Goal: Task Accomplishment & Management: Manage account settings

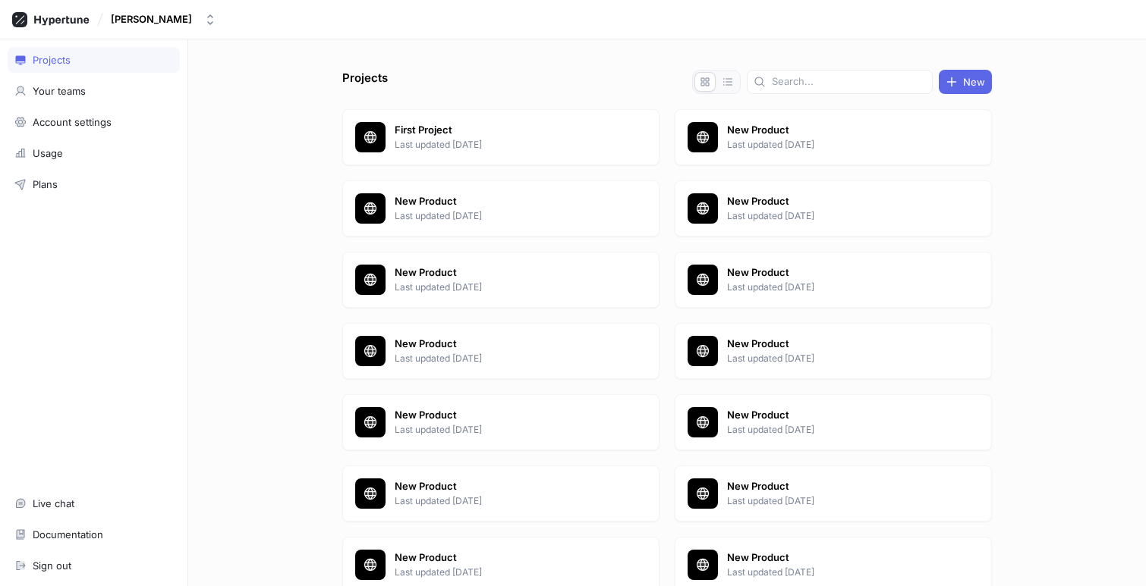
click at [117, 135] on div "Projects Your teams Account settings Usage Plans Live chat Documentation Sign o…" at bounding box center [94, 312] width 188 height 547
click at [114, 148] on div "Usage" at bounding box center [93, 153] width 159 height 12
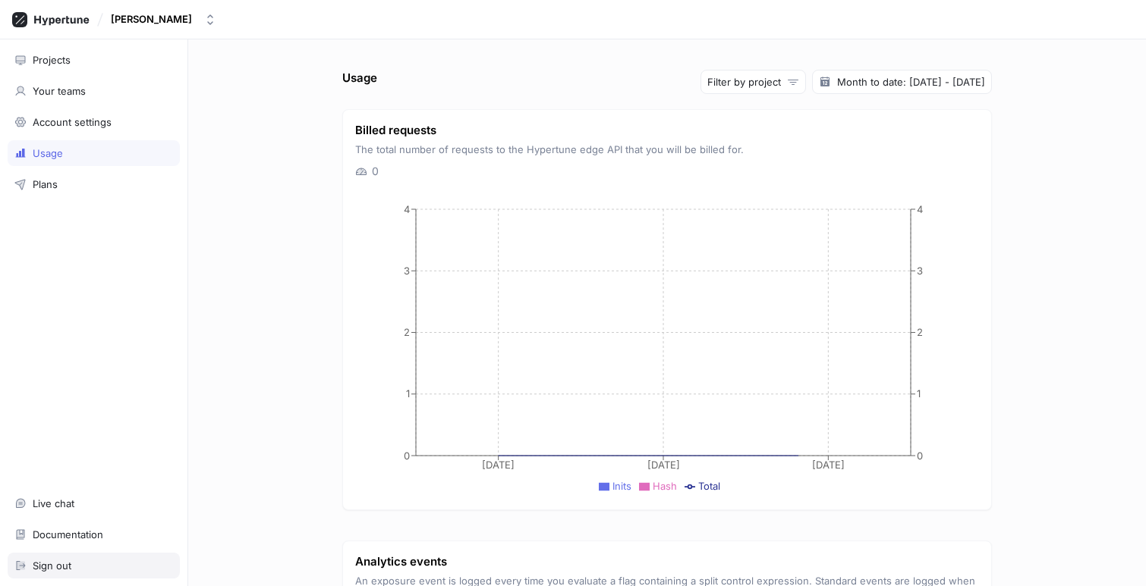
click at [57, 569] on div "Sign out" at bounding box center [52, 566] width 39 height 12
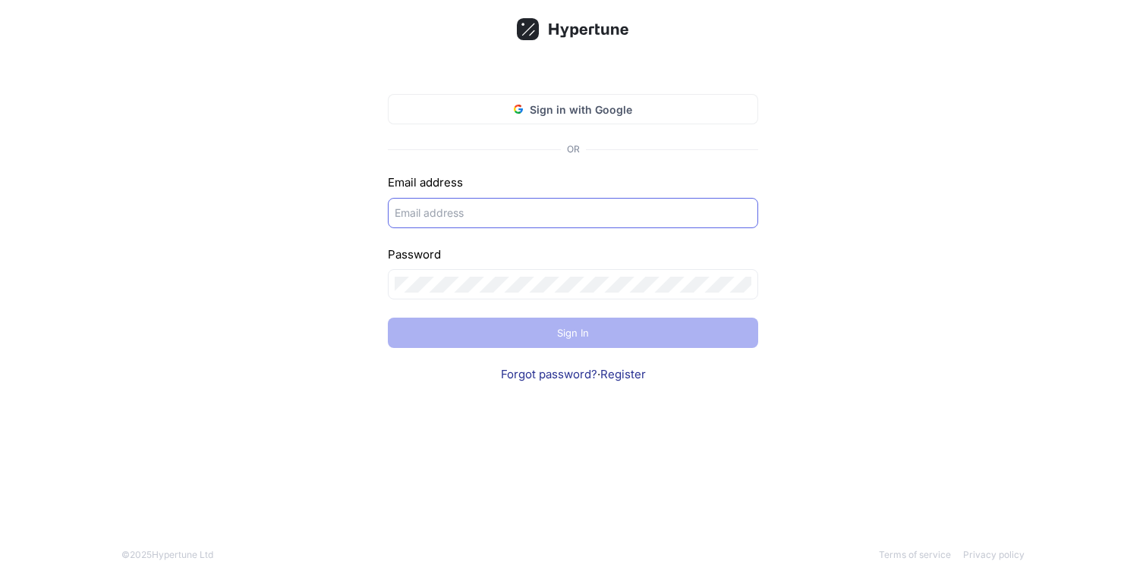
click at [478, 200] on div at bounding box center [573, 213] width 370 height 30
click at [471, 243] on form "Email address Password Sign In Forgot password? · Register" at bounding box center [573, 278] width 370 height 209
click at [475, 225] on div at bounding box center [573, 213] width 370 height 30
click at [478, 207] on input "text" at bounding box center [572, 213] width 357 height 16
click at [589, 115] on span "Sign in with Google" at bounding box center [581, 110] width 102 height 16
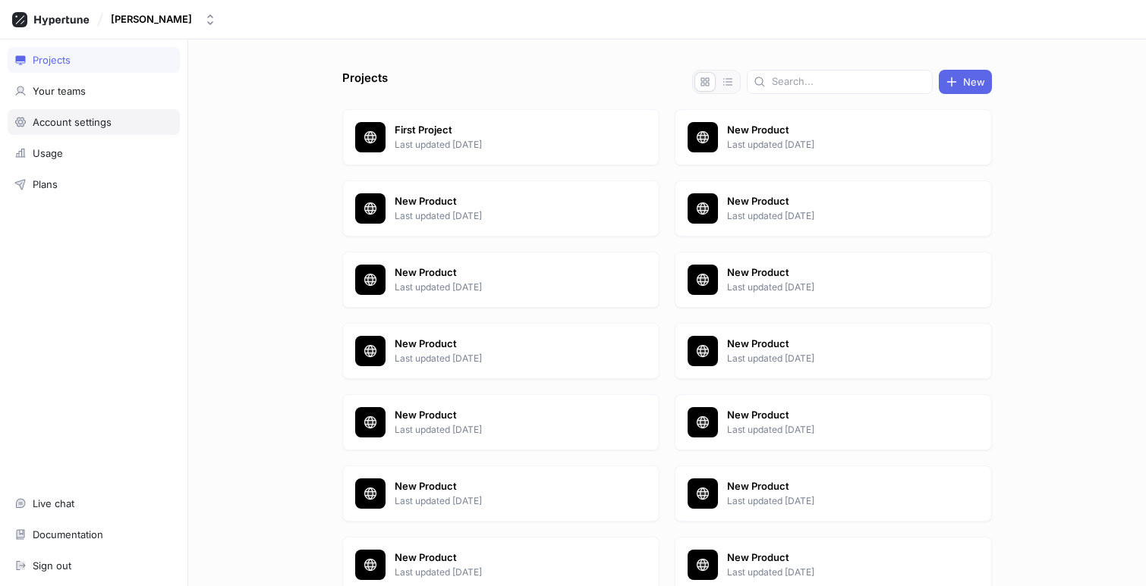
click at [108, 130] on div "Account settings" at bounding box center [94, 122] width 172 height 26
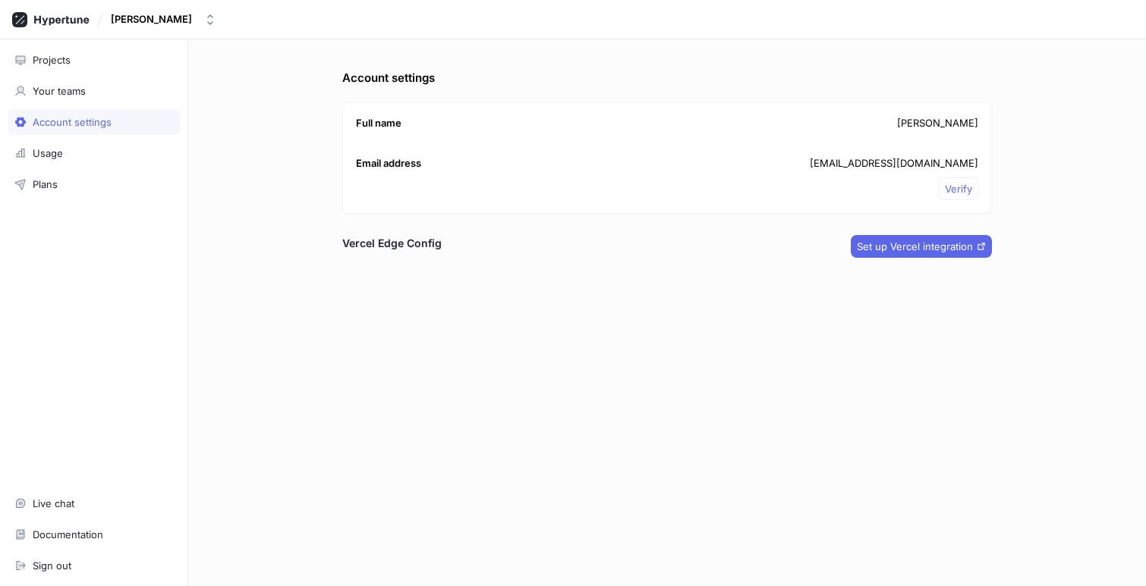
click at [586, 252] on div "Vercel Edge Config Set up Vercel integration" at bounding box center [666, 246] width 649 height 23
click at [651, 122] on div "Full name Jim Will" at bounding box center [667, 123] width 648 height 41
click at [955, 187] on span "Verify" at bounding box center [958, 188] width 27 height 9
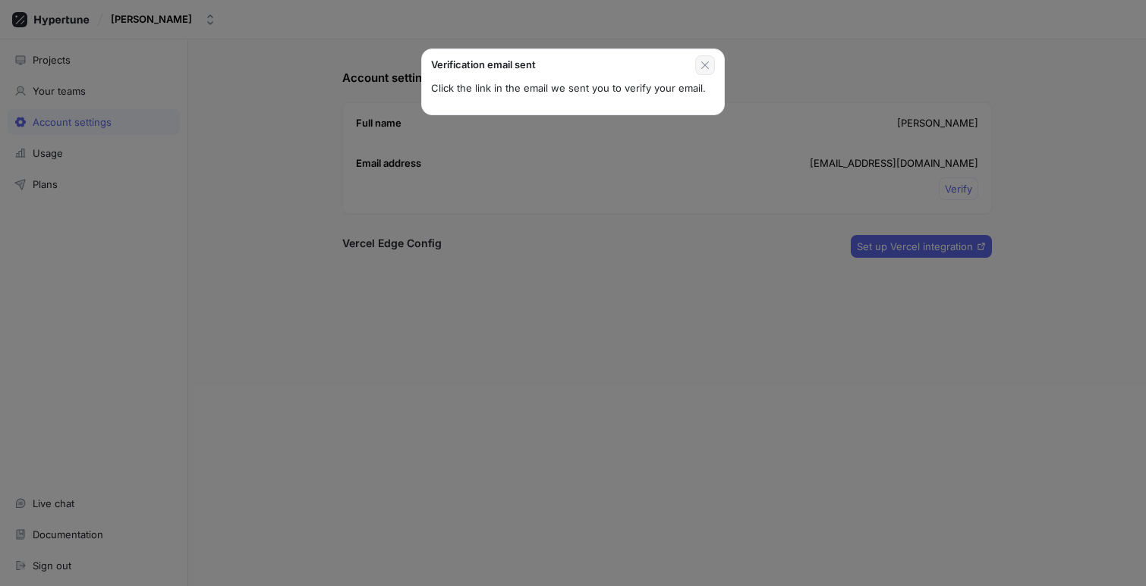
click at [708, 68] on icon "button" at bounding box center [705, 65] width 12 height 12
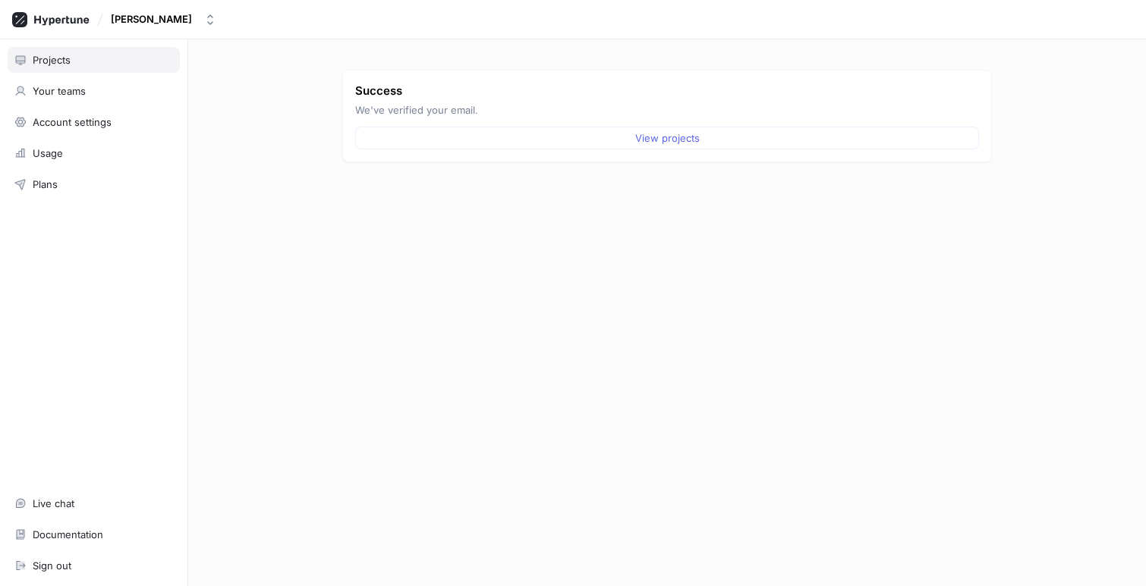
click at [67, 49] on div "Projects" at bounding box center [94, 60] width 172 height 26
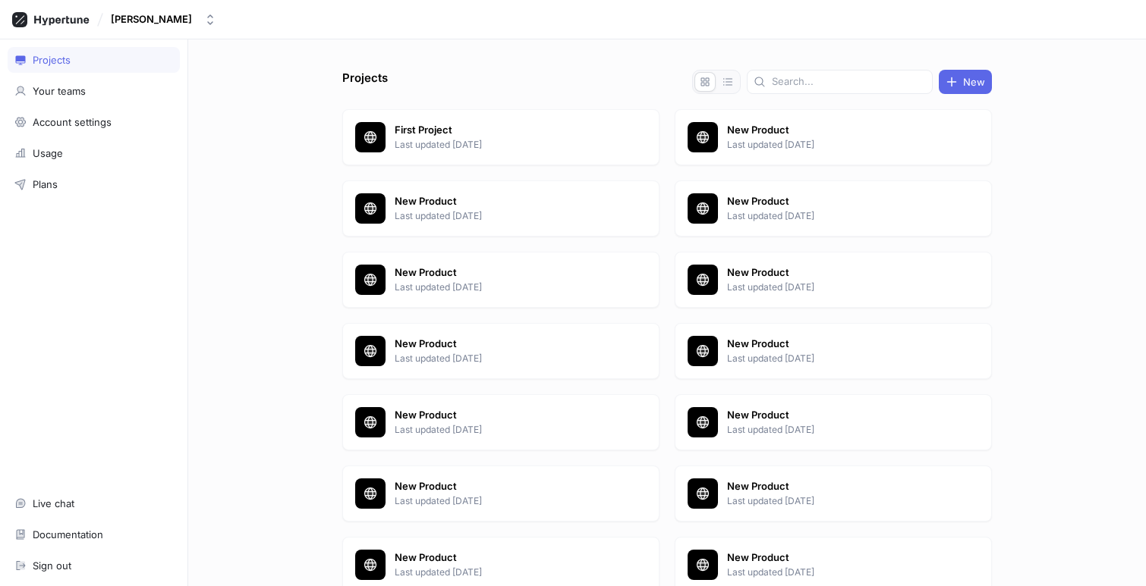
click at [109, 203] on div "Projects Your teams Account settings Usage Plans Live chat Documentation Sign o…" at bounding box center [94, 312] width 188 height 547
click at [102, 190] on div "Plans" at bounding box center [93, 184] width 159 height 12
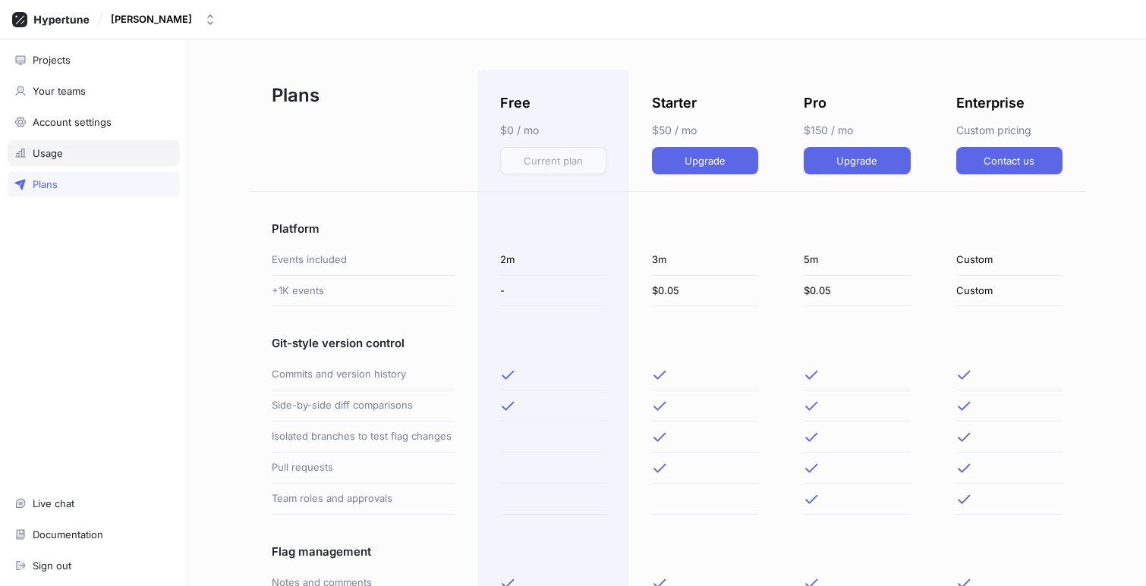
click at [103, 159] on div "Usage" at bounding box center [94, 153] width 172 height 26
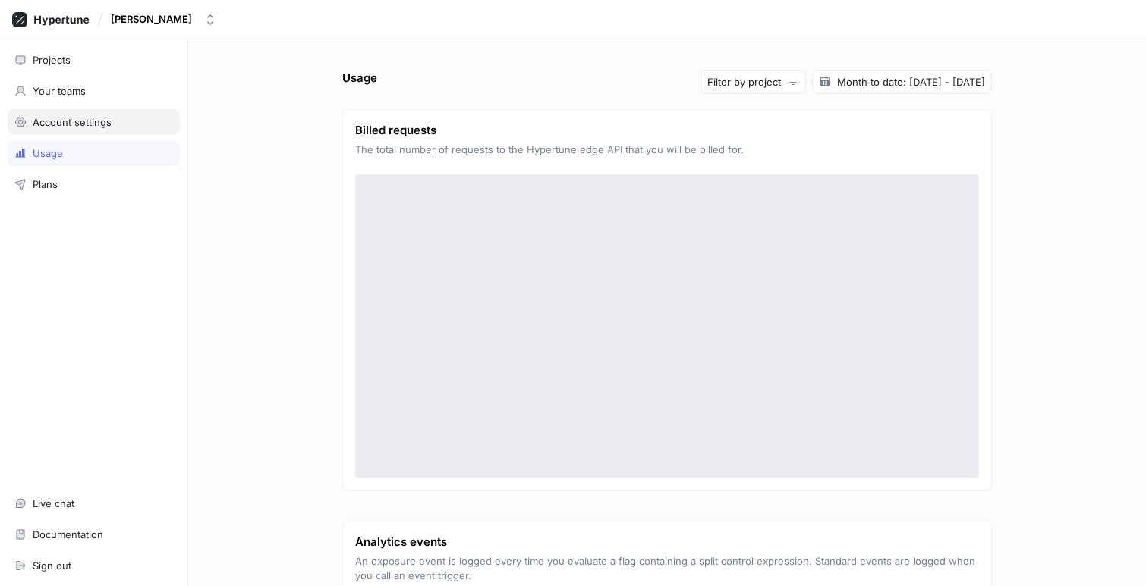
click at [109, 121] on div "Account settings" at bounding box center [72, 122] width 79 height 12
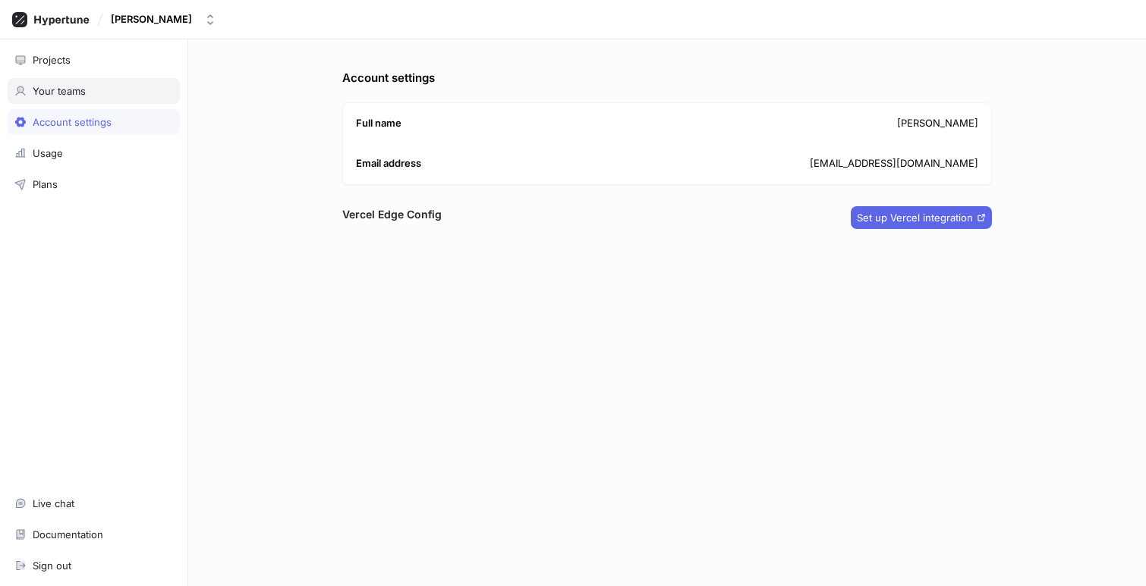
click at [86, 90] on div "Your teams" at bounding box center [93, 91] width 159 height 12
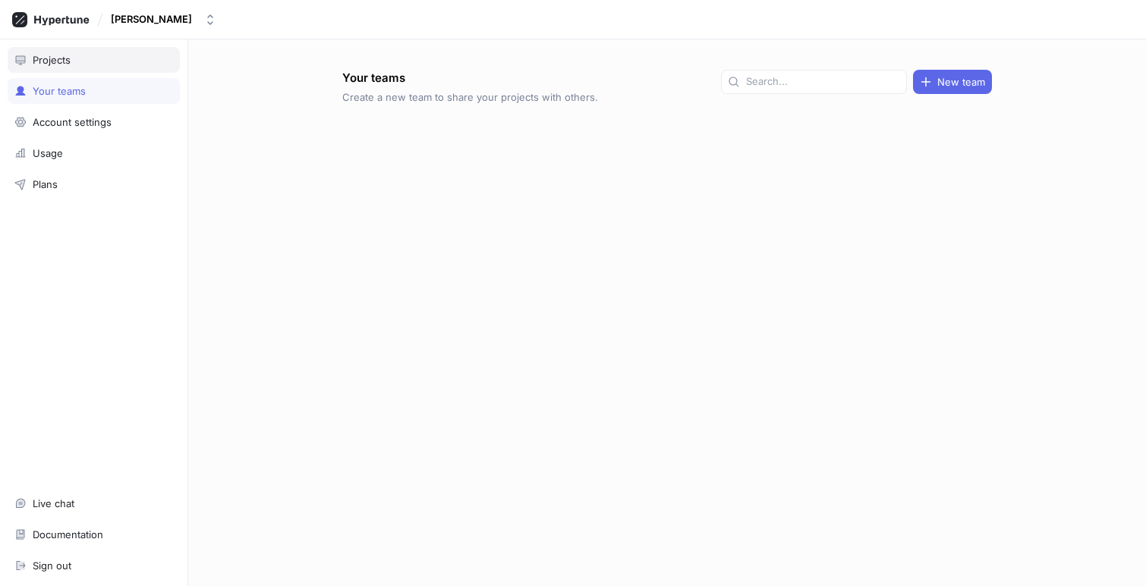
click at [86, 68] on div "Projects" at bounding box center [94, 60] width 172 height 26
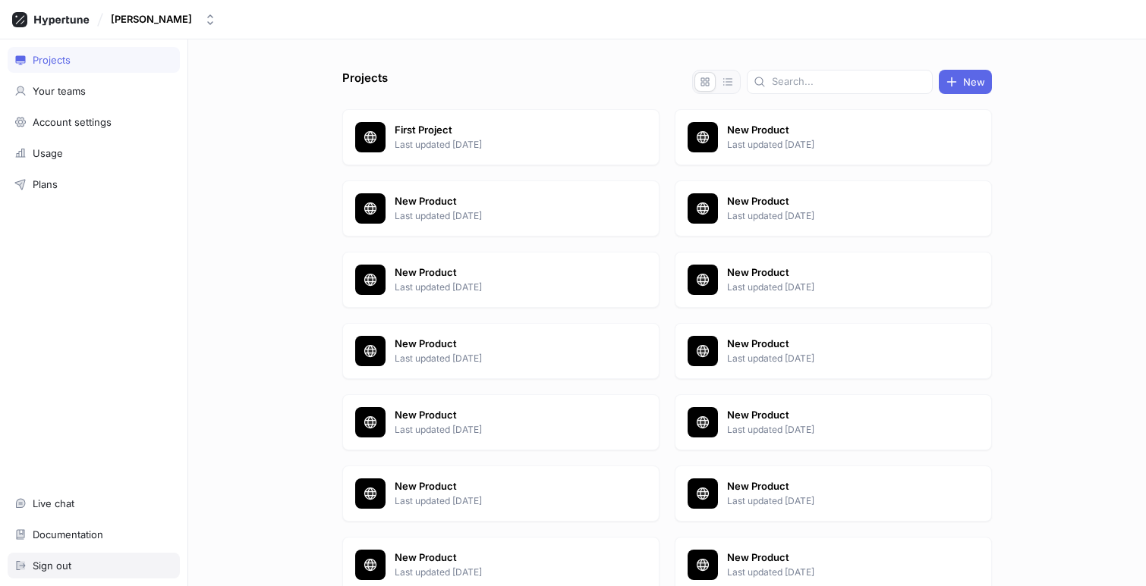
click at [79, 558] on div "Sign out" at bounding box center [94, 566] width 172 height 26
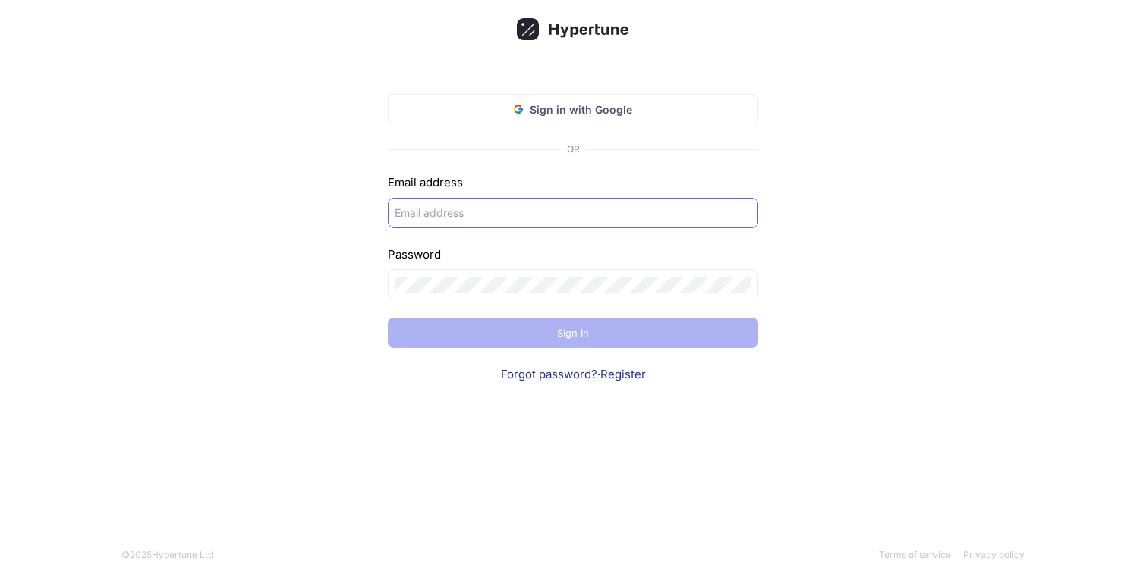
click at [564, 219] on input "text" at bounding box center [572, 213] width 357 height 16
click at [536, 381] on link "Forgot password?" at bounding box center [549, 374] width 96 height 14
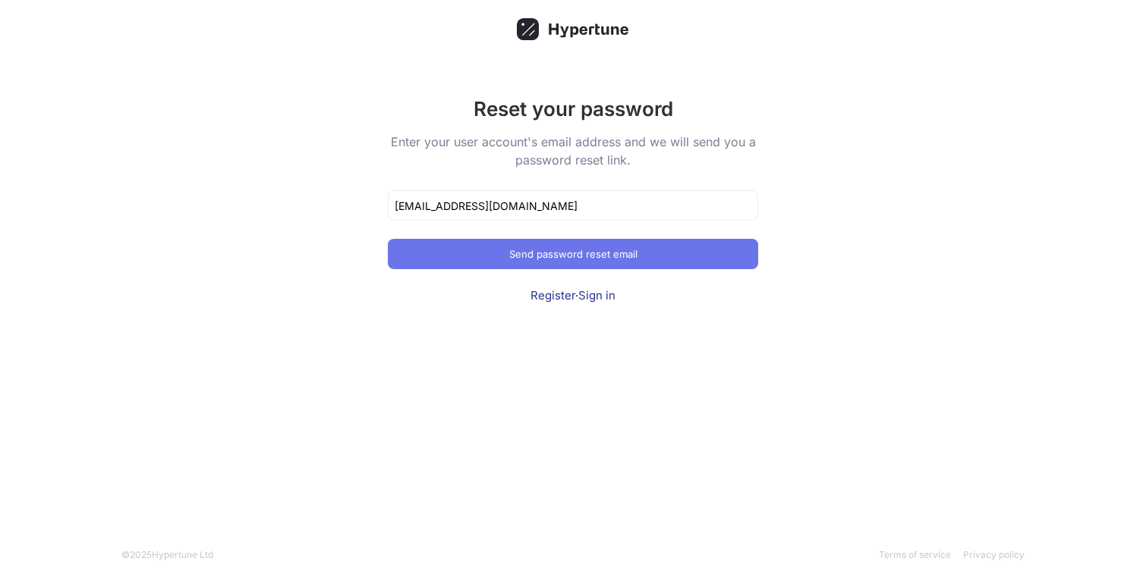
type input "[EMAIL_ADDRESS][DOMAIN_NAME]"
click at [571, 266] on button "Send password reset email" at bounding box center [573, 254] width 370 height 30
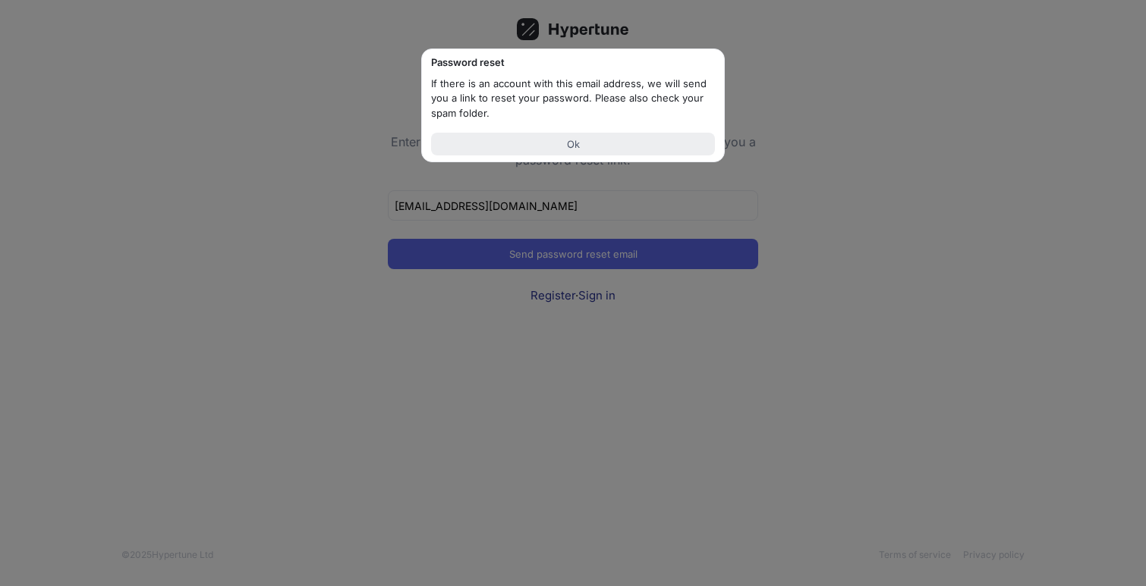
click at [572, 146] on span "Ok" at bounding box center [573, 144] width 13 height 9
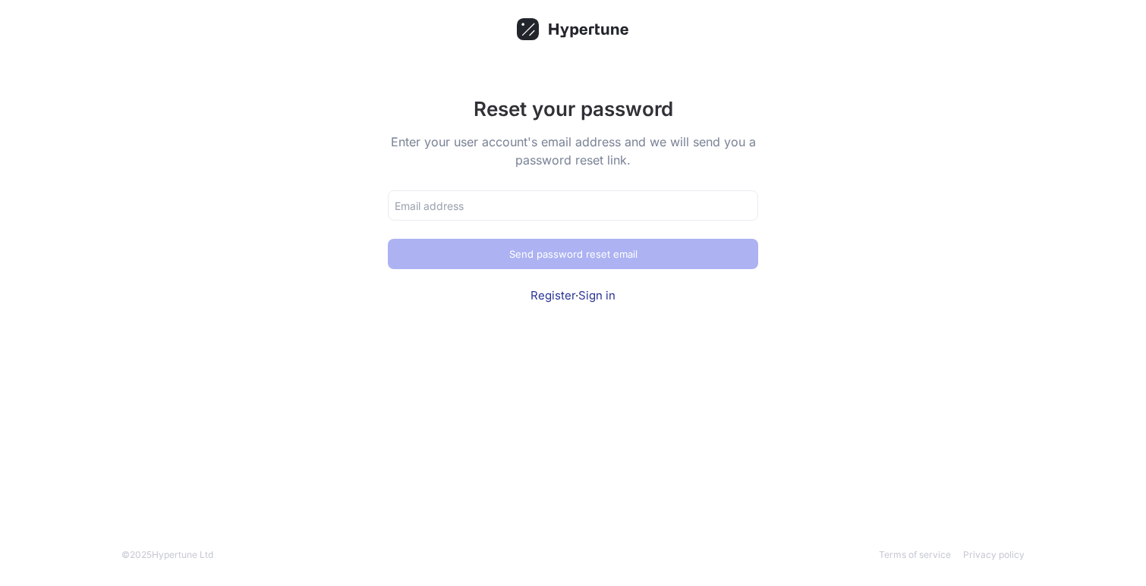
click at [597, 300] on link "Sign in" at bounding box center [596, 295] width 37 height 14
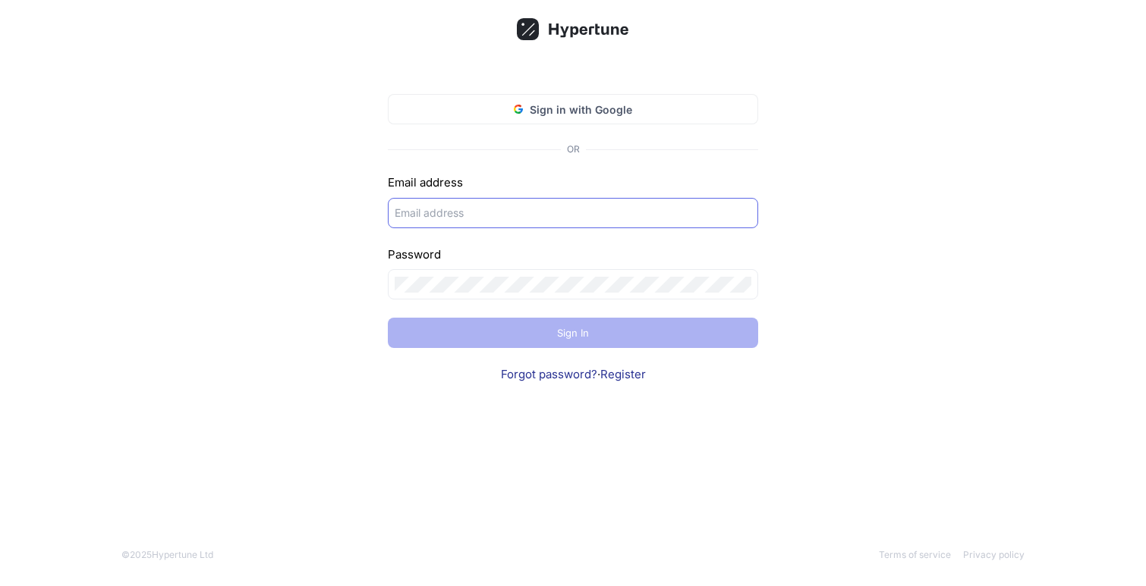
click at [557, 221] on div at bounding box center [573, 213] width 370 height 30
click at [558, 218] on input "text" at bounding box center [572, 213] width 357 height 16
type input "[EMAIL_ADDRESS][DOMAIN_NAME]"
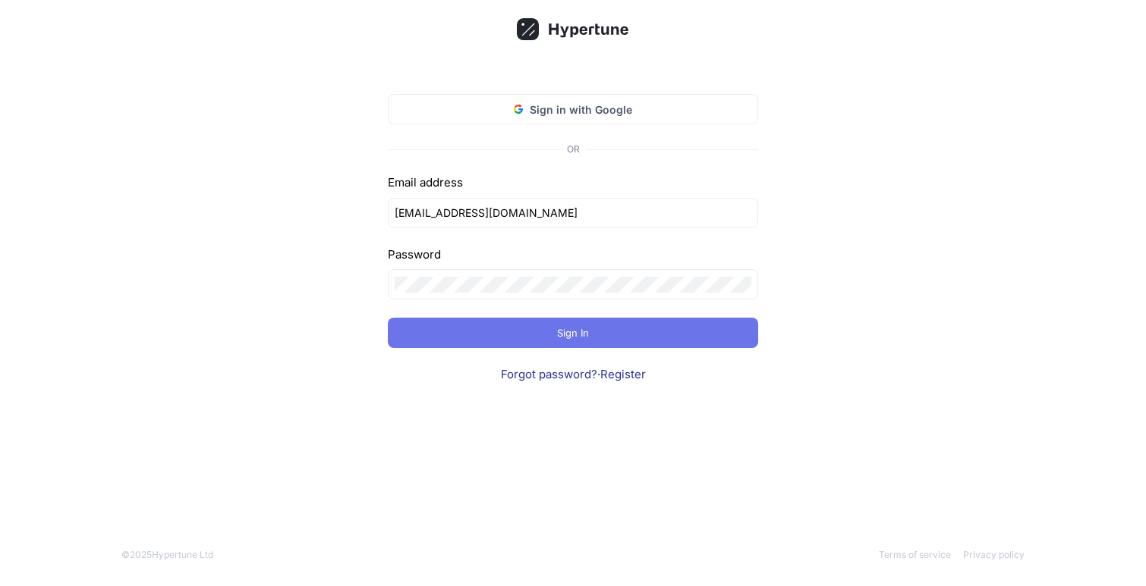
click at [572, 324] on button "Sign In" at bounding box center [573, 333] width 370 height 30
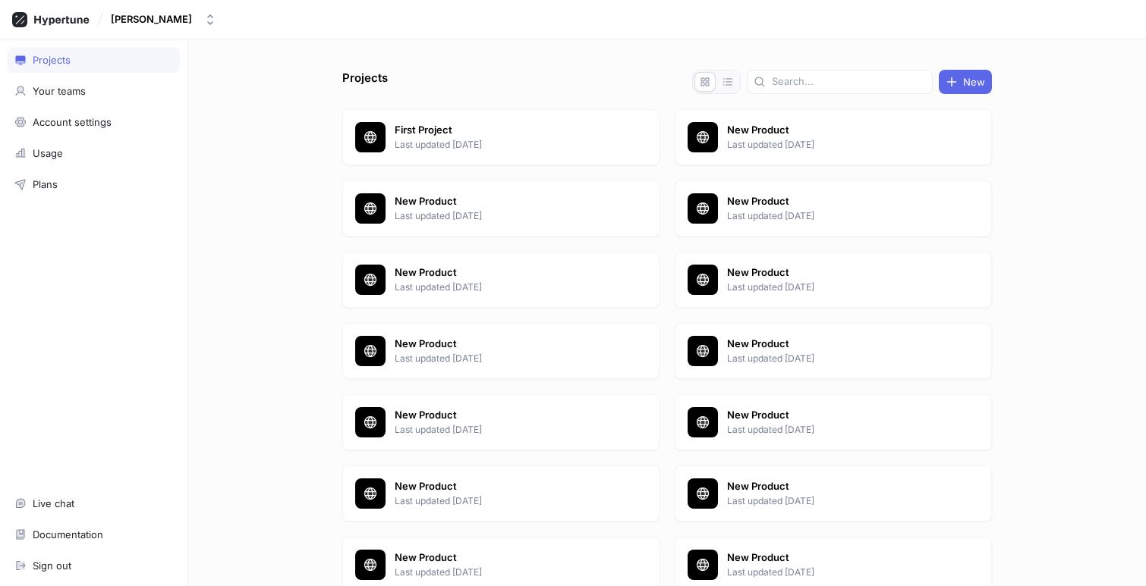
click at [240, 413] on div "Projects New First Project Last updated [DATE] New Product Last updated [DATE] …" at bounding box center [666, 312] width 957 height 547
click at [294, 513] on div "Projects New First Project Last updated [DATE] New Product Last updated [DATE] …" at bounding box center [666, 312] width 957 height 547
